Goal: Book appointment/travel/reservation

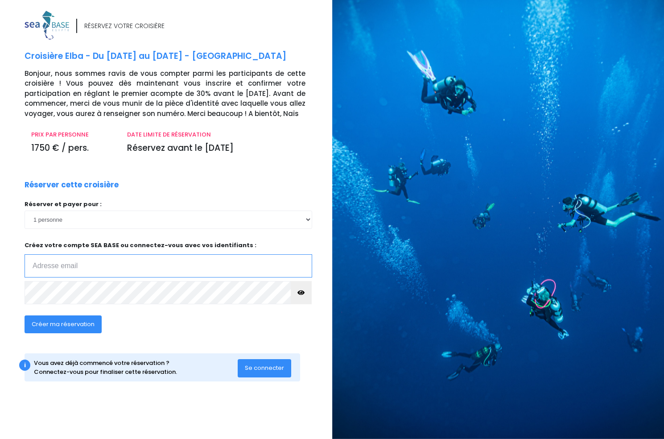
click at [49, 265] on input "email" at bounding box center [169, 265] width 288 height 23
type input "[EMAIL_ADDRESS][DOMAIN_NAME]"
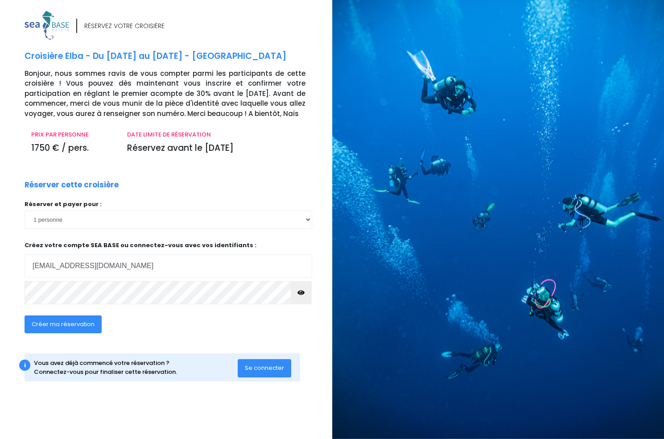
click at [302, 293] on icon "button" at bounding box center [301, 293] width 7 height 0
click at [62, 324] on span "Créer ma réservation" at bounding box center [63, 324] width 63 height 8
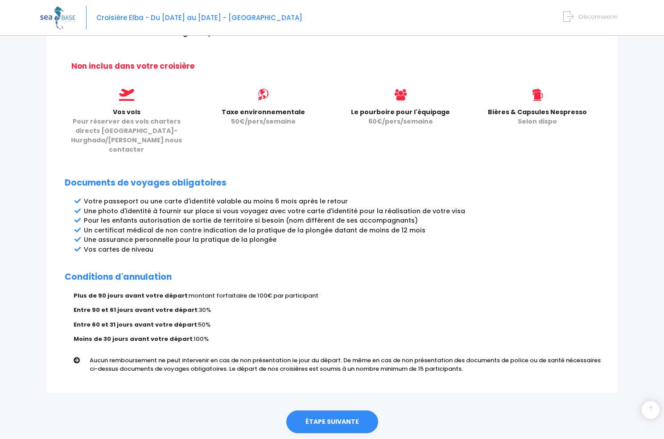
scroll to position [368, 0]
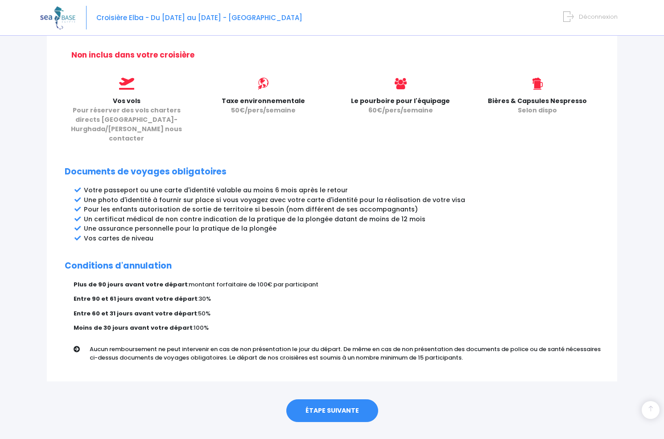
click at [344, 399] on link "ÉTAPE SUIVANTE" at bounding box center [332, 410] width 92 height 23
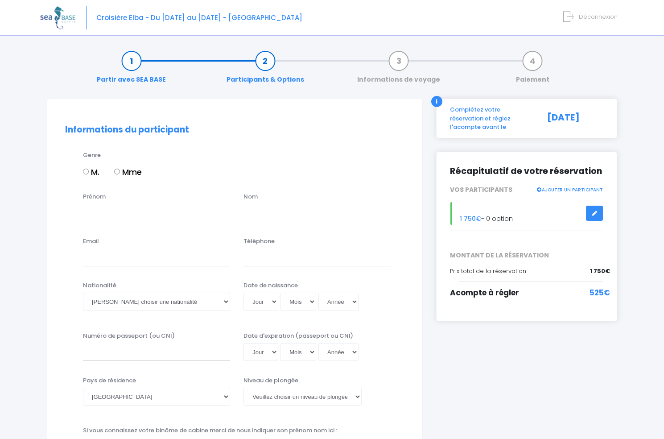
click at [86, 171] on input "M." at bounding box center [86, 172] width 6 height 6
radio input "true"
click at [101, 216] on input "Prénom" at bounding box center [156, 213] width 147 height 18
type input "f"
type input "[PERSON_NAME]"
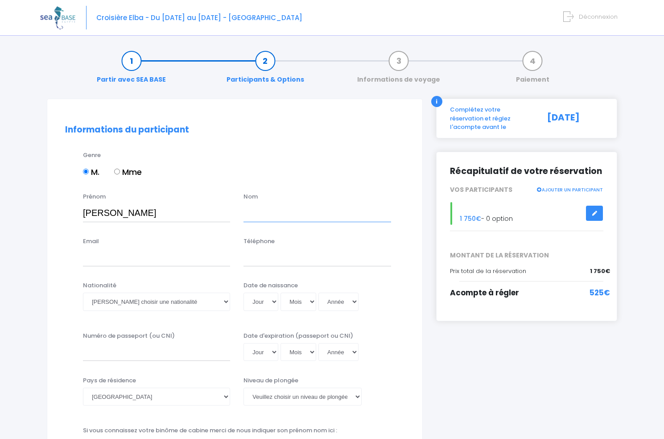
click at [248, 217] on input "text" at bounding box center [317, 213] width 147 height 18
type input "DE LA VERGNE DE CERVAL"
click at [90, 257] on input "Email" at bounding box center [156, 258] width 147 height 18
type input "francoisplonge@yahoo.com"
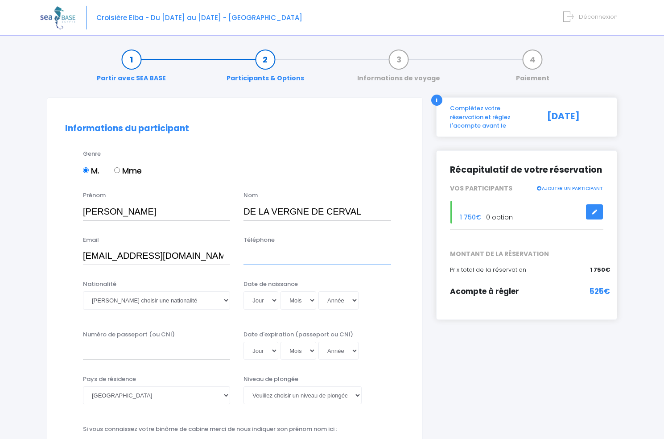
click at [261, 259] on input "Téléphone" at bounding box center [317, 256] width 147 height 18
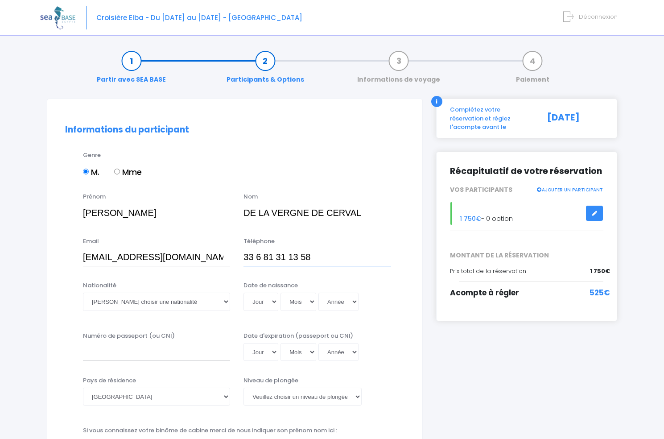
type input "33 6 81 31 13 58"
click at [83, 293] on select "Veuillez choisir une nationalité Afghane Albanaise Algerienne Allemande America…" at bounding box center [156, 302] width 147 height 18
select select "Française"
click option "Française" at bounding box center [0, 0] width 0 height 0
click at [244, 293] on select "Jour 01 02 03 04 05 06 07 08 09 10 11 12 13 14 15 16 17 18 19 20 21 22 23 24 25…" at bounding box center [261, 302] width 35 height 18
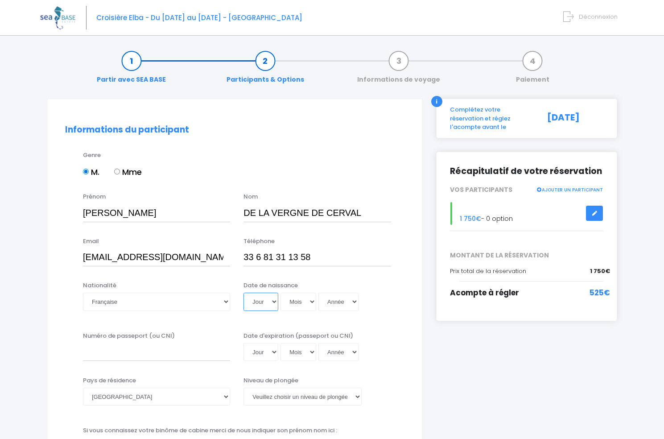
select select "20"
click option "20" at bounding box center [0, 0] width 0 height 0
select select "03"
click option "03" at bounding box center [0, 0] width 0 height 0
click at [319, 293] on select "Année 2045 2044 2043 2042 2041 2040 2039 2038 2037 2036 2035 2034 2033 2032 203…" at bounding box center [339, 302] width 40 height 18
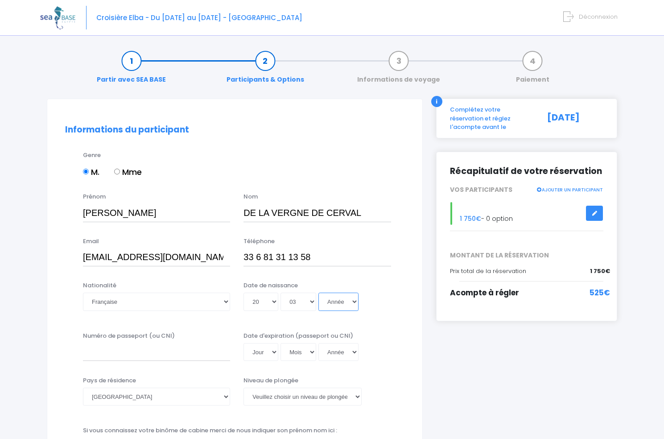
select select "1956"
click option "1956" at bounding box center [0, 0] width 0 height 0
type input "1956-03-20"
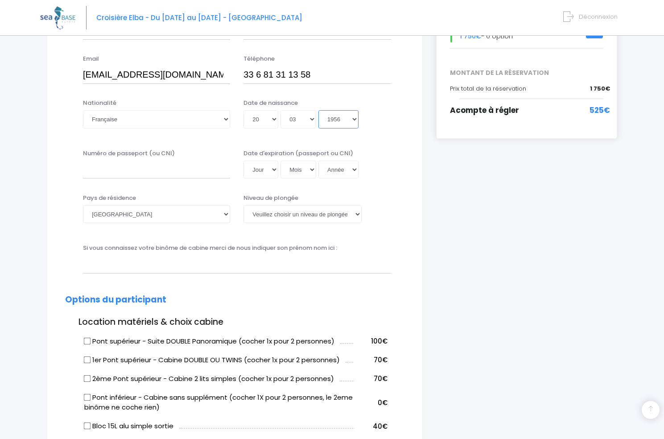
scroll to position [185, 0]
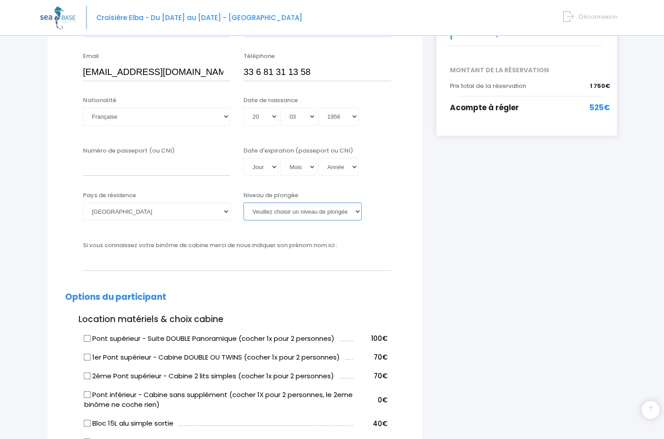
select select "PADI Dive Master"
click option "Dive Master" at bounding box center [0, 0] width 0 height 0
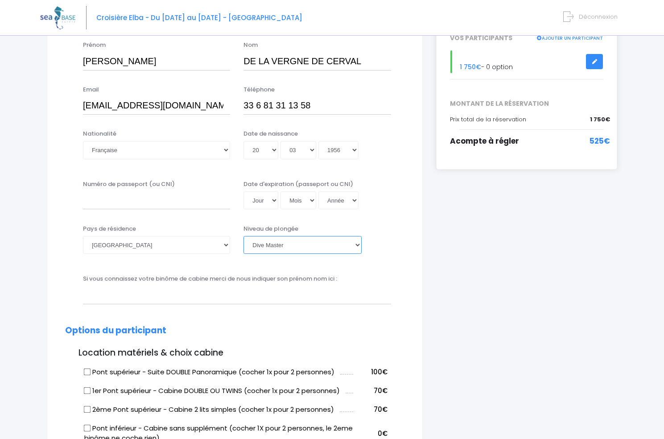
scroll to position [0, 0]
